Goal: Feedback & Contribution: Leave review/rating

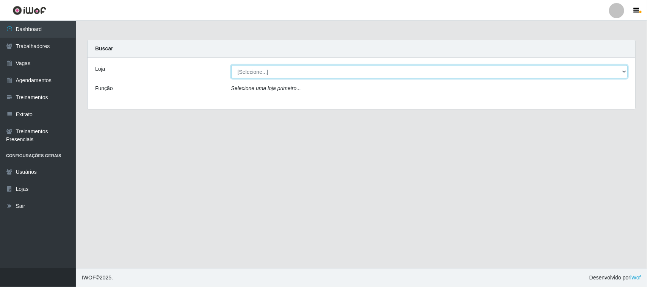
click at [327, 72] on select "[Selecione...] Nordestão - [GEOGRAPHIC_DATA]" at bounding box center [429, 71] width 397 height 13
select select "420"
click at [231, 65] on select "[Selecione...] Nordestão - [GEOGRAPHIC_DATA]" at bounding box center [429, 71] width 397 height 13
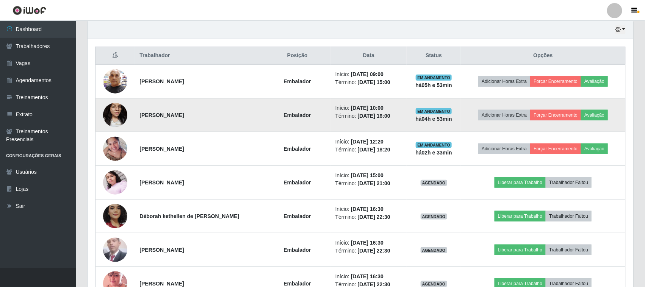
scroll to position [284, 0]
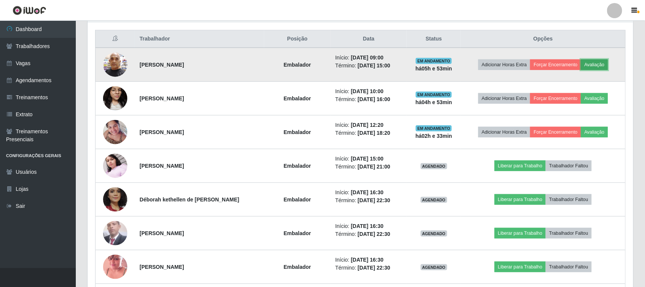
click at [604, 66] on button "Avaliação" at bounding box center [594, 65] width 27 height 11
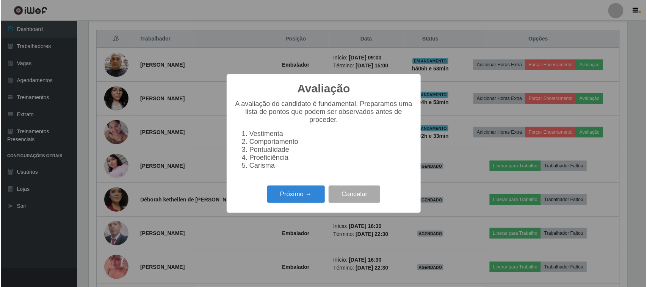
scroll to position [158, 541]
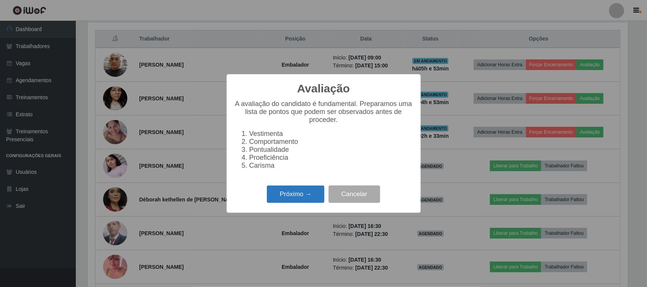
click at [293, 200] on button "Próximo →" at bounding box center [296, 195] width 58 height 18
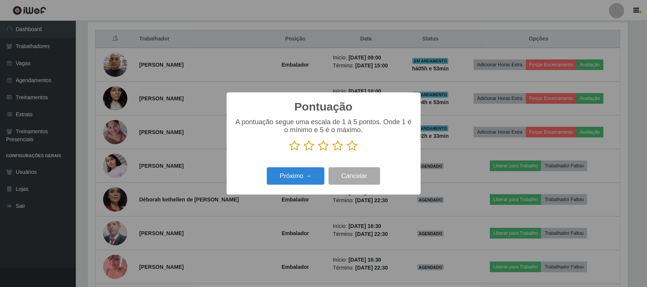
drag, startPoint x: 353, startPoint y: 150, endPoint x: 336, endPoint y: 156, distance: 18.5
click at [353, 150] on icon at bounding box center [352, 145] width 11 height 11
click at [347, 152] on input "radio" at bounding box center [347, 152] width 0 height 0
click at [296, 177] on button "Próximo →" at bounding box center [296, 177] width 58 height 18
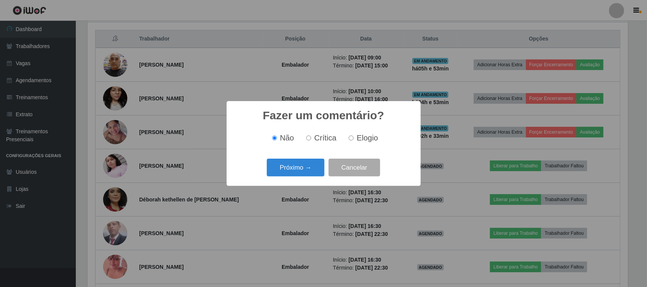
click at [364, 141] on span "Elogio" at bounding box center [367, 138] width 21 height 8
click at [354, 141] on input "Elogio" at bounding box center [351, 138] width 5 height 5
radio input "true"
click at [308, 164] on button "Próximo →" at bounding box center [296, 168] width 58 height 18
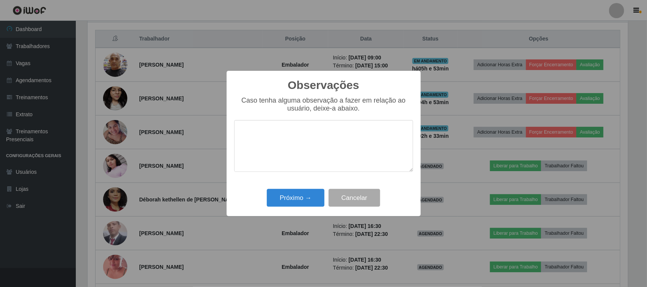
click at [308, 163] on textarea at bounding box center [323, 146] width 179 height 52
type textarea "pontual"
click at [298, 196] on button "Próximo →" at bounding box center [296, 198] width 58 height 18
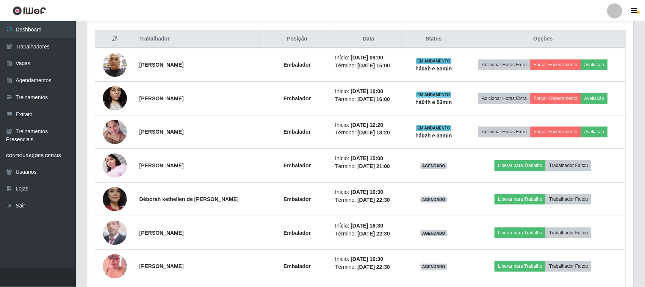
scroll to position [158, 546]
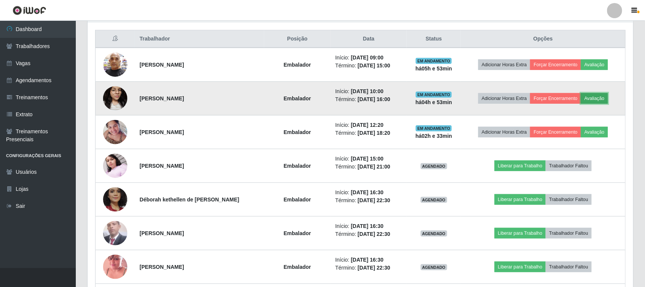
click at [588, 97] on button "Avaliação" at bounding box center [594, 98] width 27 height 11
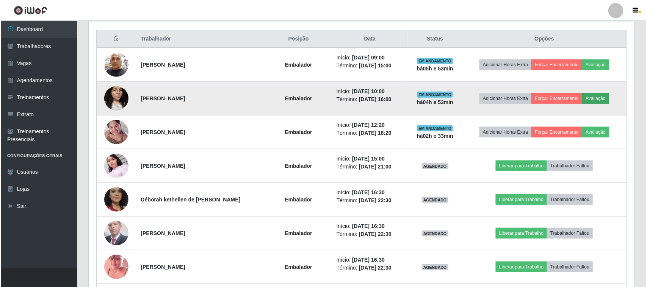
scroll to position [158, 541]
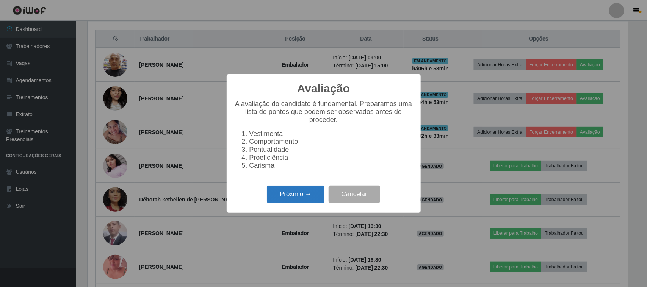
click at [304, 199] on button "Próximo →" at bounding box center [296, 195] width 58 height 18
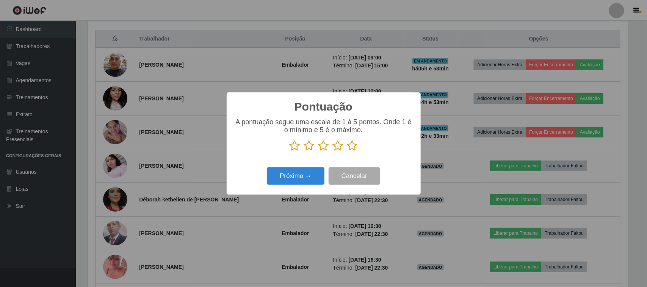
click at [351, 148] on icon at bounding box center [352, 145] width 11 height 11
click at [347, 152] on input "radio" at bounding box center [347, 152] width 0 height 0
click at [312, 174] on button "Próximo →" at bounding box center [296, 177] width 58 height 18
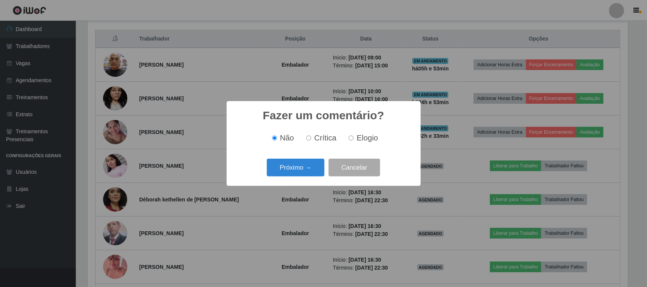
click at [354, 140] on label "Elogio" at bounding box center [362, 138] width 32 height 9
click at [354, 140] on input "Elogio" at bounding box center [351, 138] width 5 height 5
radio input "true"
click at [306, 173] on button "Próximo →" at bounding box center [296, 168] width 58 height 18
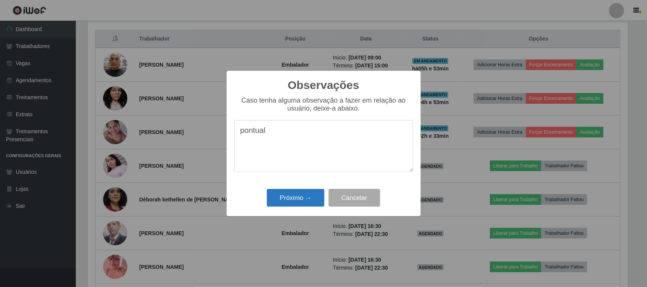
type textarea "pontual"
click at [318, 202] on button "Próximo →" at bounding box center [296, 198] width 58 height 18
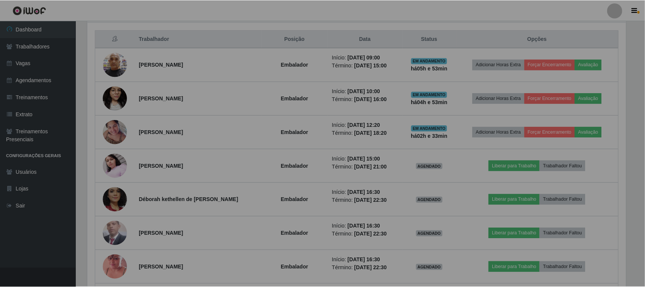
scroll to position [158, 546]
